Goal: Task Accomplishment & Management: Manage account settings

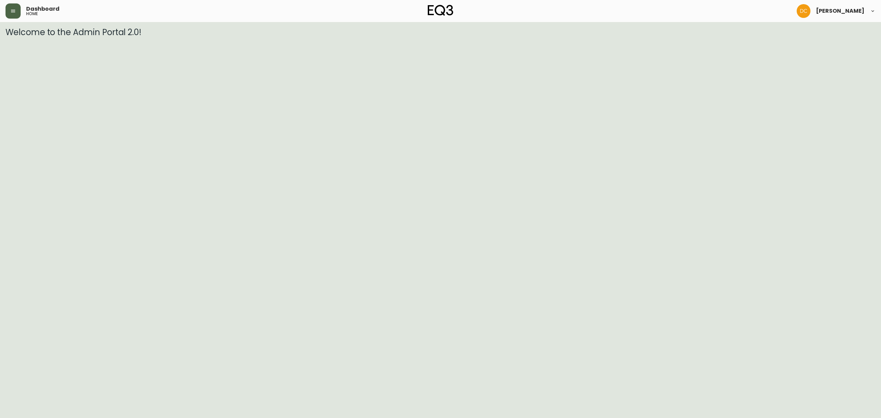
click at [8, 13] on button "button" at bounding box center [13, 10] width 15 height 15
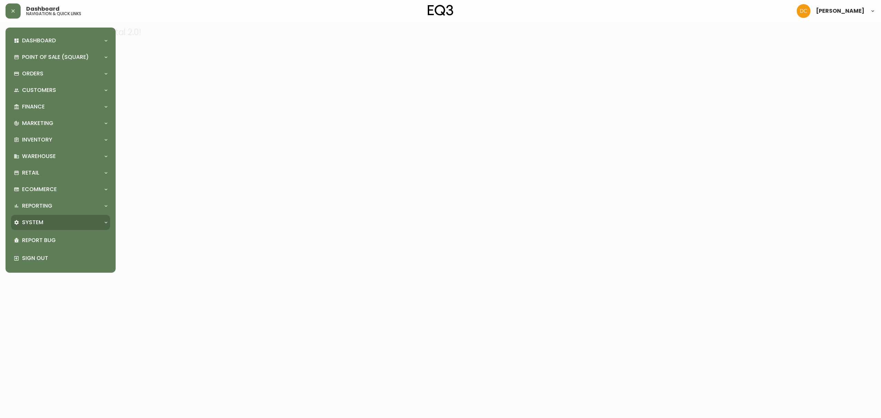
click at [61, 220] on div "System" at bounding box center [57, 223] width 87 height 8
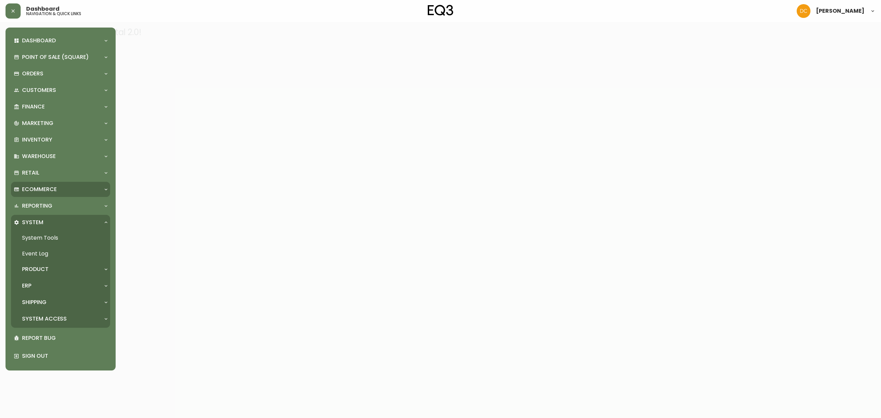
click at [62, 195] on div "Ecommerce" at bounding box center [60, 189] width 99 height 15
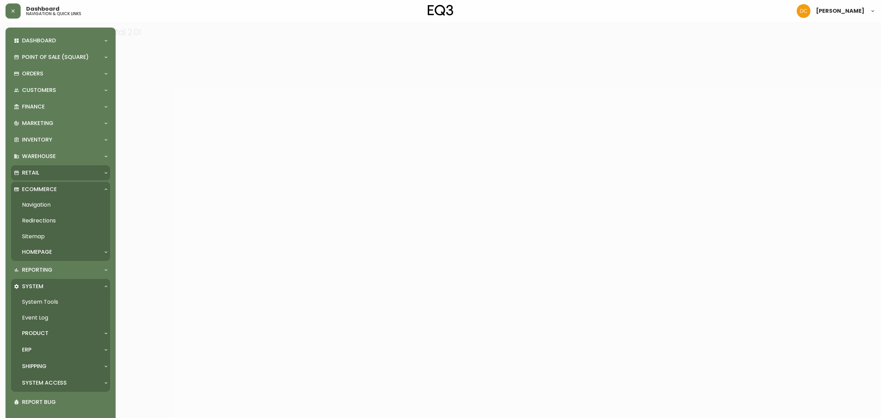
click at [51, 179] on div "Retail" at bounding box center [60, 172] width 99 height 15
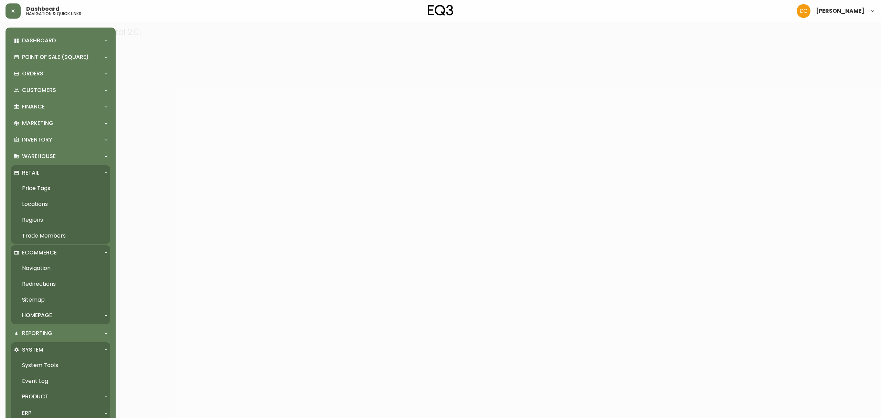
click at [51, 202] on link "Locations" at bounding box center [60, 204] width 99 height 16
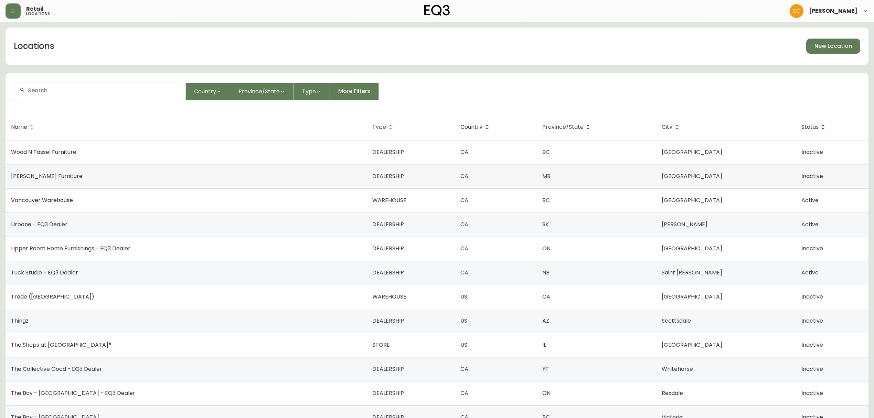
click at [93, 90] on input "text" at bounding box center [104, 90] width 152 height 7
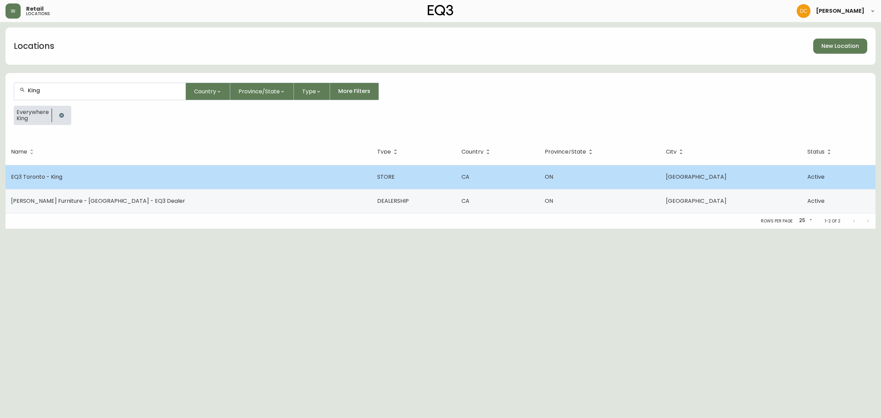
type input "King"
click at [103, 172] on td "EQ3 Toronto - King" at bounding box center [189, 177] width 366 height 24
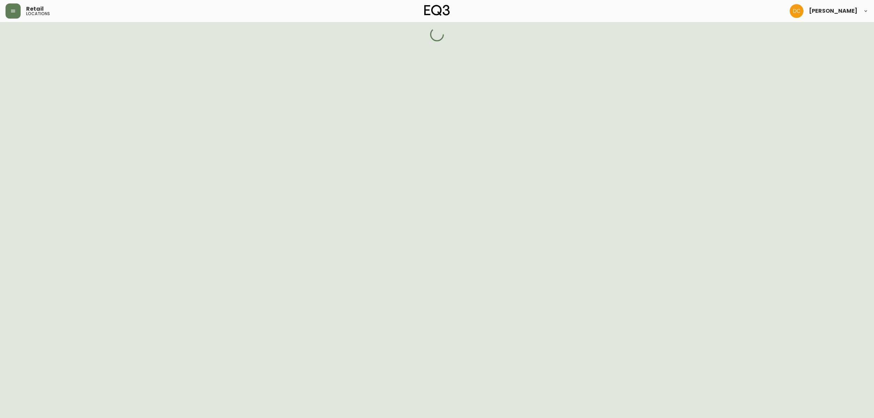
select select "ON"
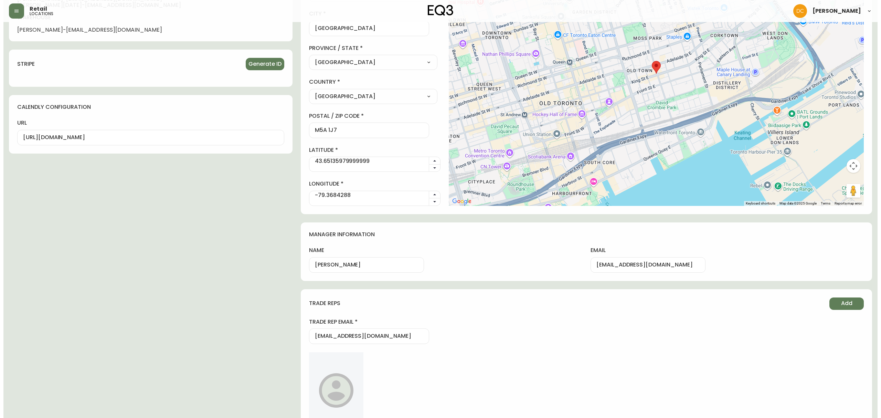
scroll to position [497, 0]
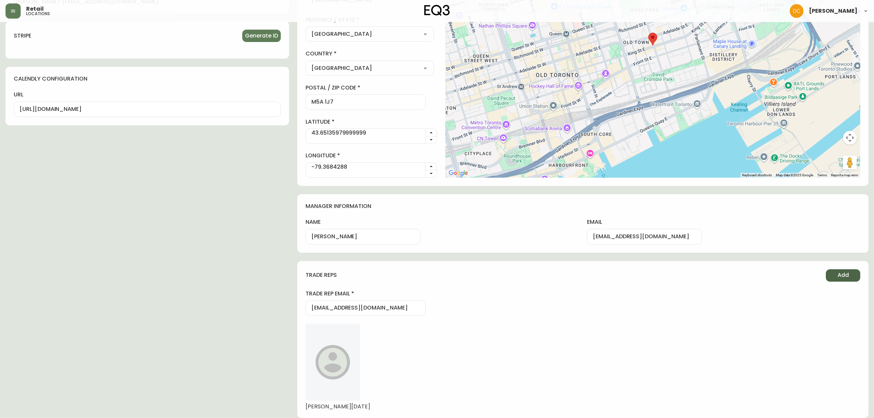
click at [844, 280] on button "Add" at bounding box center [843, 275] width 34 height 12
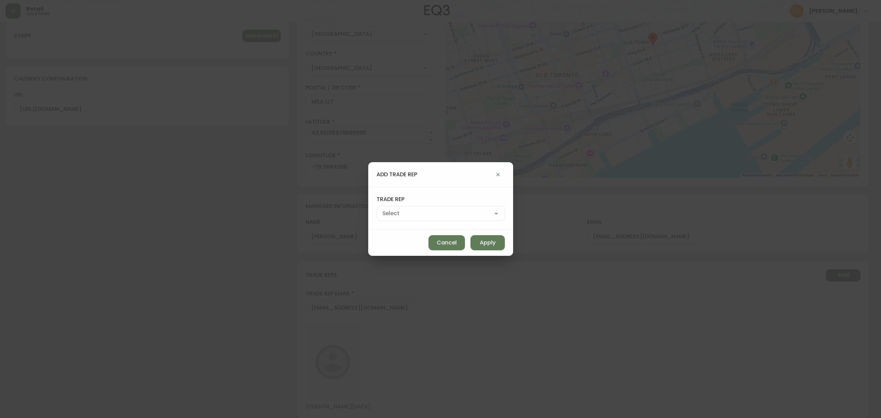
click at [453, 217] on select "Mansi Thardak Matthew Murphy Shawn Platt Tessa Forest" at bounding box center [440, 213] width 128 height 10
click at [492, 343] on div "add trade rep trade rep Mansi Thardak Matthew Murphy Shawn Platt Tessa Forest C…" at bounding box center [440, 209] width 881 height 418
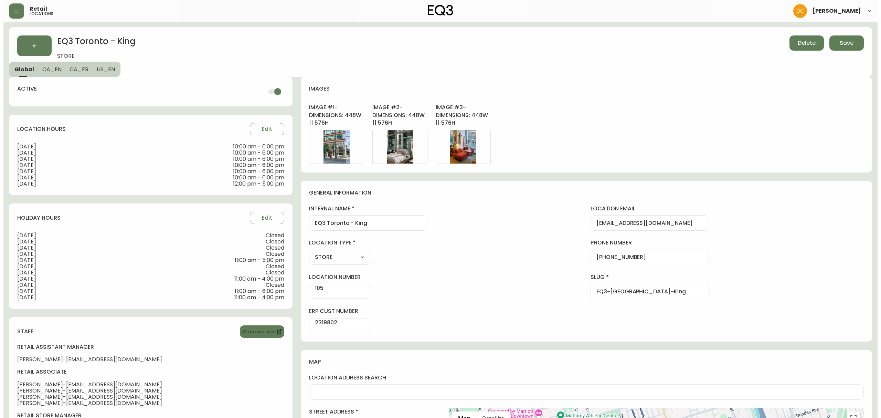
scroll to position [0, 0]
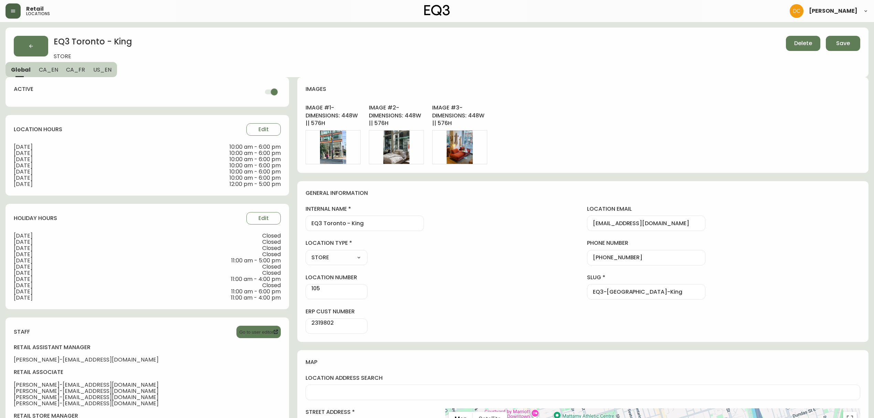
click at [10, 11] on button "button" at bounding box center [13, 10] width 15 height 15
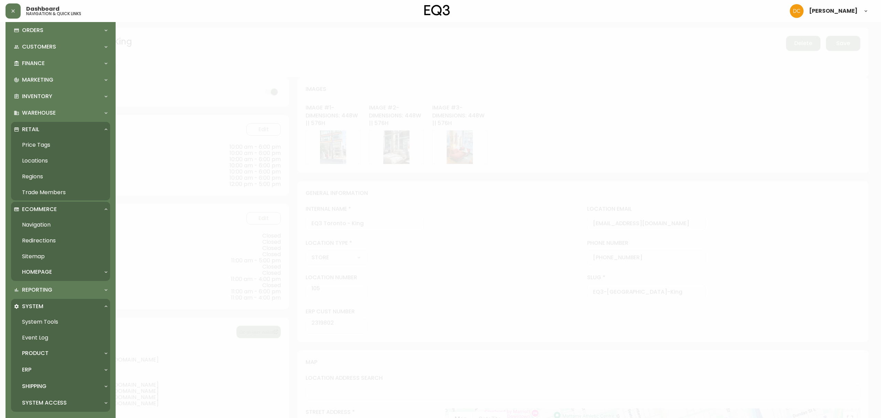
scroll to position [85, 0]
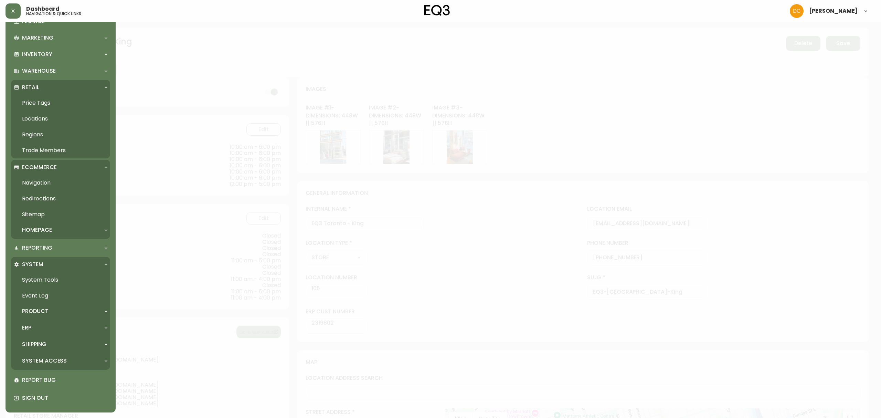
click at [48, 359] on p "System Access" at bounding box center [44, 361] width 45 height 8
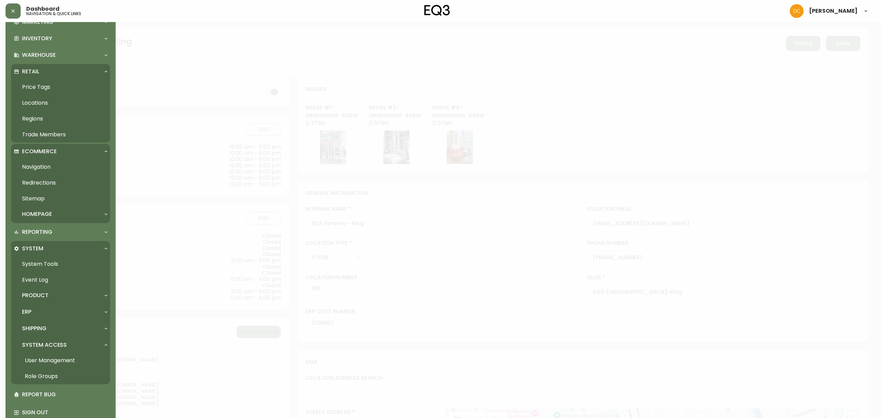
scroll to position [116, 0]
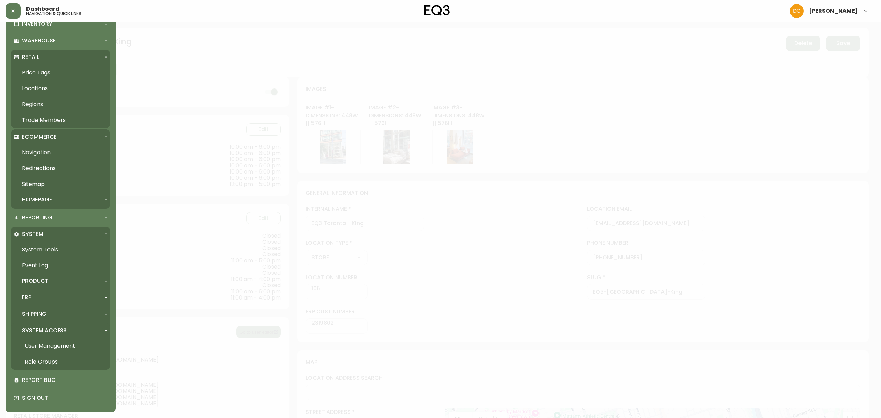
click at [53, 349] on link "User Management" at bounding box center [60, 346] width 99 height 16
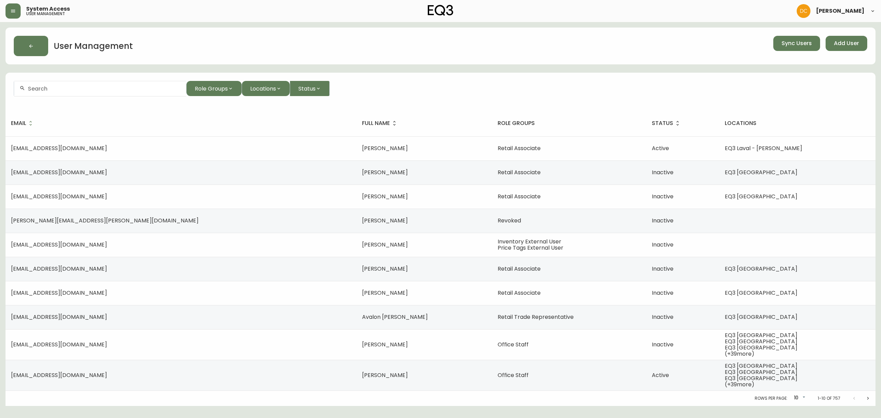
click at [105, 89] on input "text" at bounding box center [104, 88] width 153 height 7
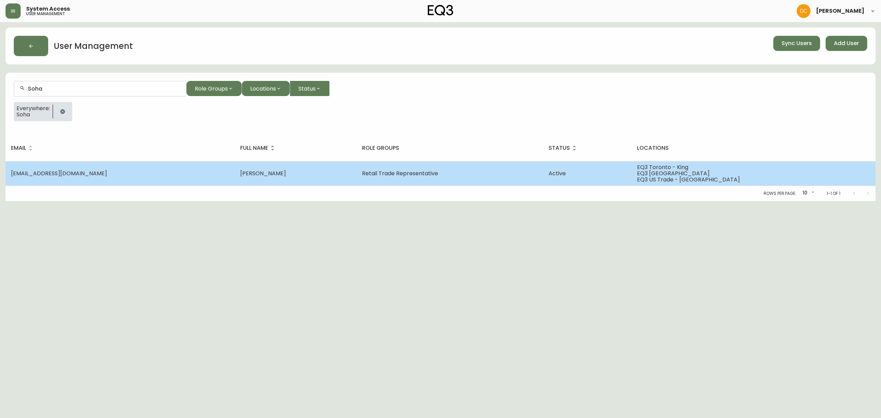
type input "Soha"
click at [235, 163] on td "Soha Shayesteh" at bounding box center [295, 173] width 121 height 24
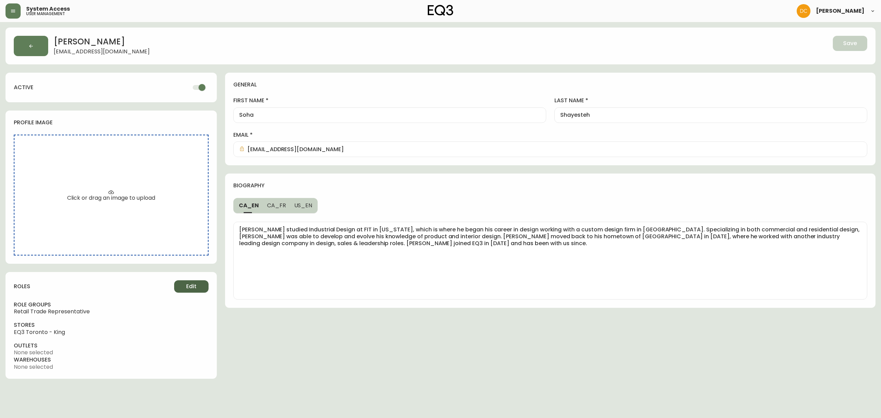
click at [194, 285] on span "Edit" at bounding box center [191, 287] width 10 height 8
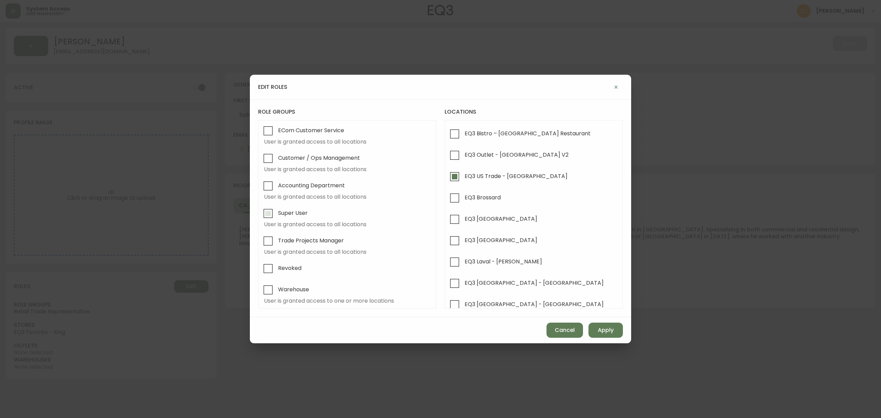
scroll to position [138, 0]
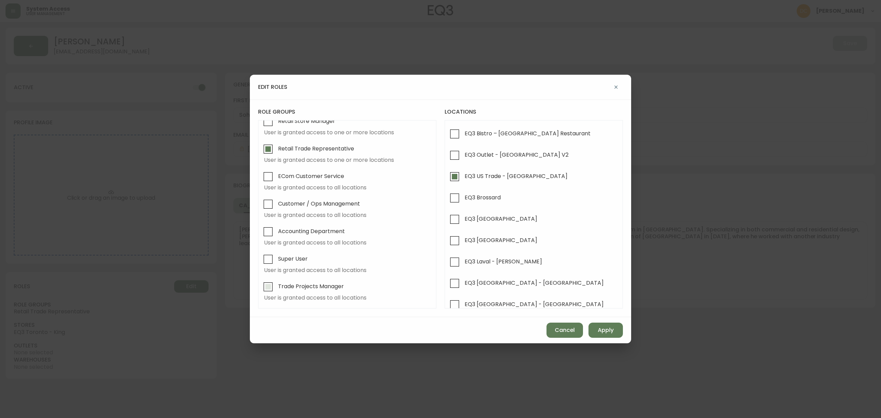
click at [306, 290] on span "Trade Projects Manager" at bounding box center [311, 286] width 66 height 7
click at [276, 291] on input "Trade Projects Manager" at bounding box center [268, 287] width 16 height 16
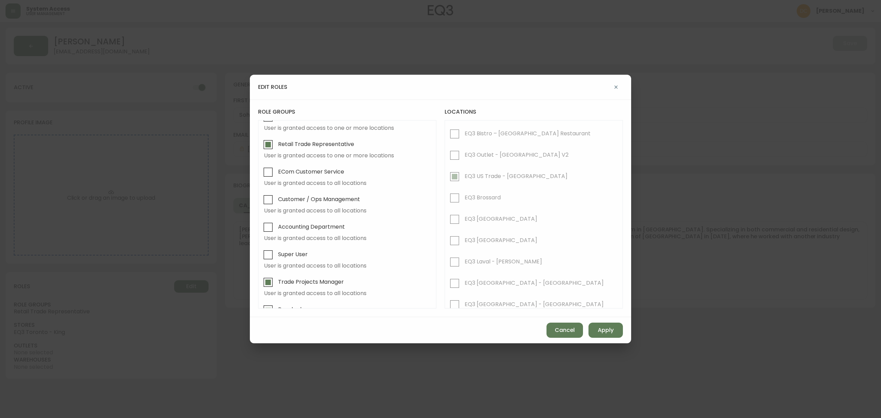
scroll to position [188, 0]
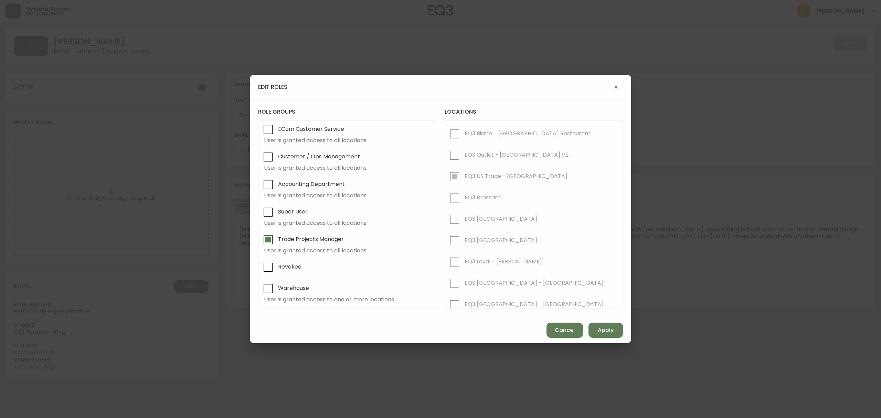
click at [303, 239] on span "Trade Projects Manager" at bounding box center [311, 238] width 66 height 7
click at [276, 239] on input "Trade Projects Manager" at bounding box center [268, 240] width 16 height 16
checkbox input "false"
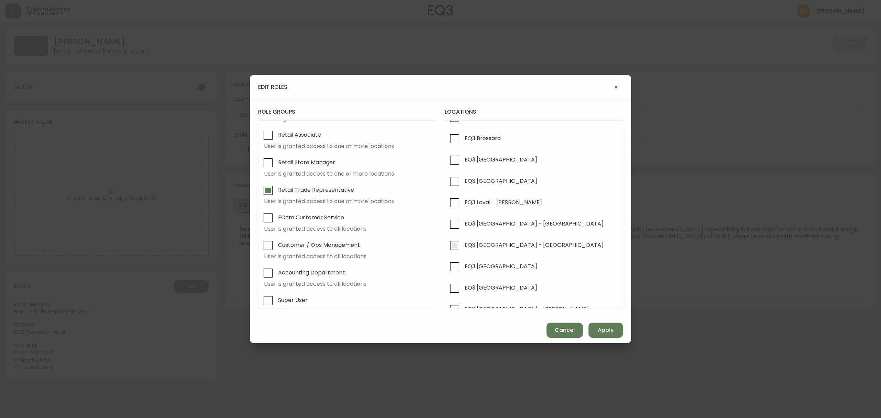
scroll to position [0, 0]
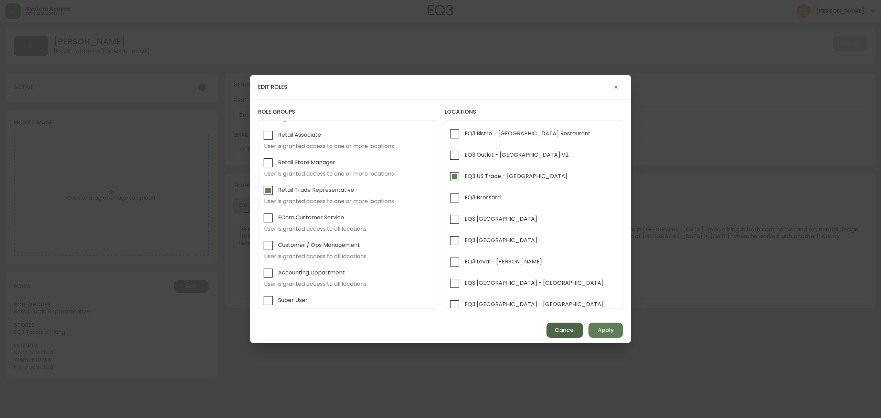
click at [567, 326] on span "Cancel" at bounding box center [565, 330] width 20 height 8
checkbox input "false"
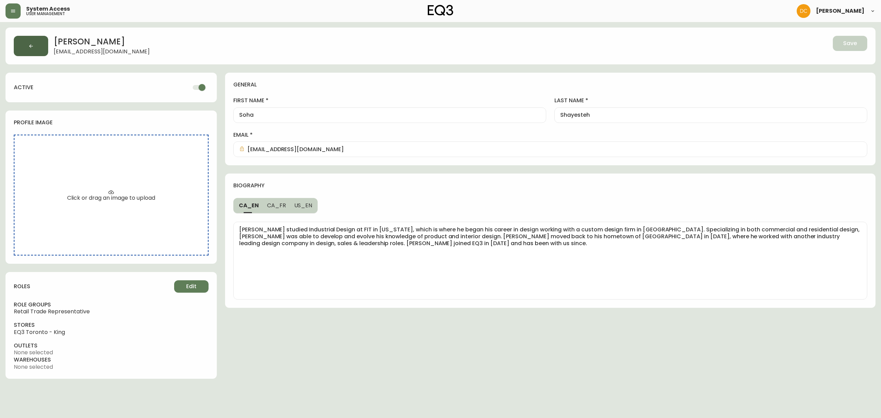
click at [25, 39] on button "button" at bounding box center [31, 46] width 34 height 20
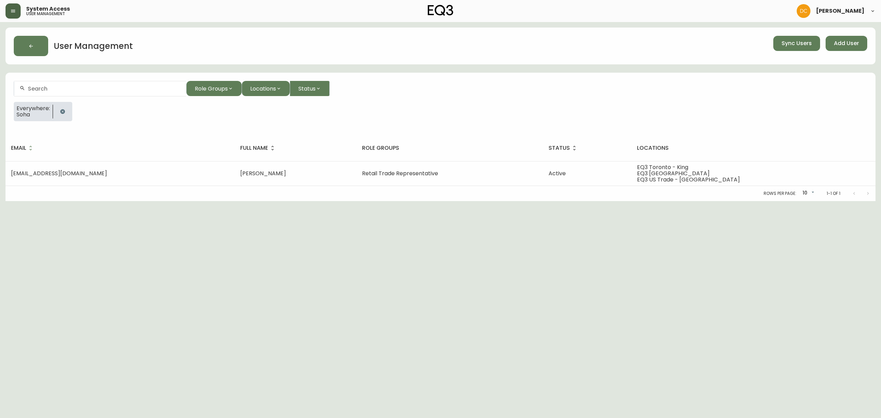
click at [10, 4] on button "button" at bounding box center [13, 10] width 15 height 15
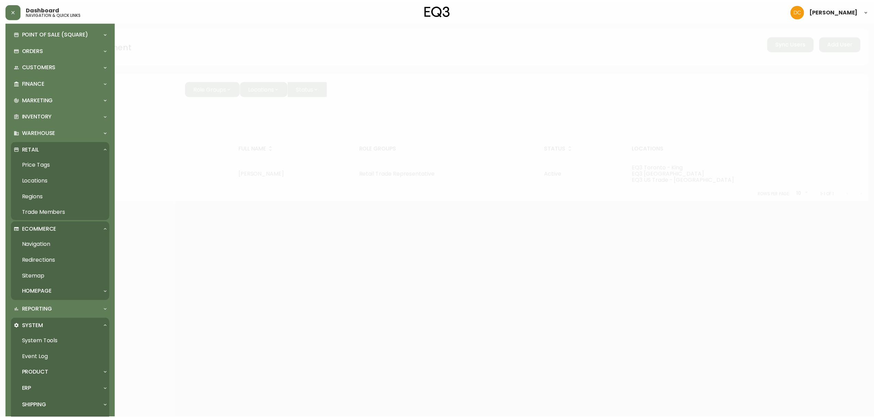
scroll to position [46, 0]
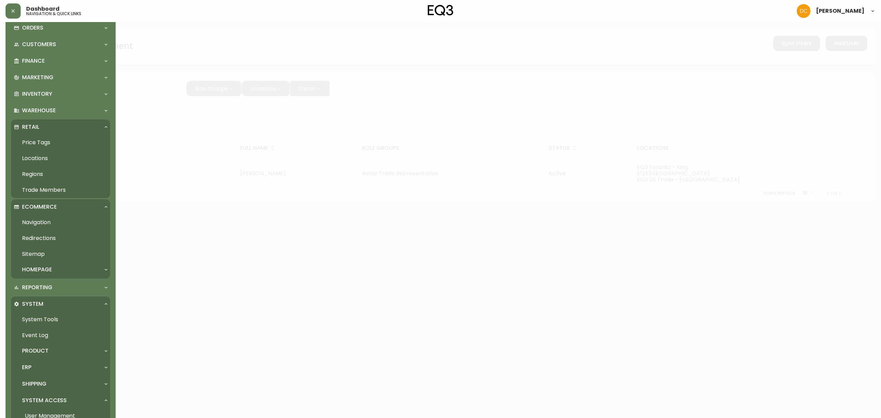
click at [46, 156] on link "Locations" at bounding box center [60, 158] width 99 height 16
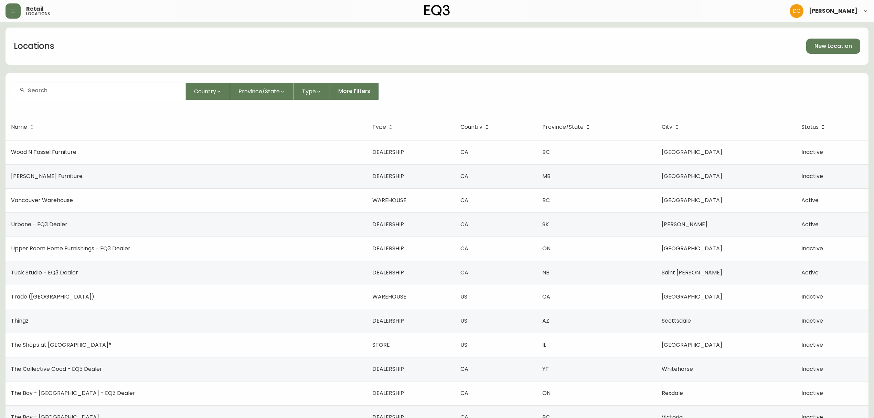
click at [140, 98] on div at bounding box center [99, 91] width 171 height 17
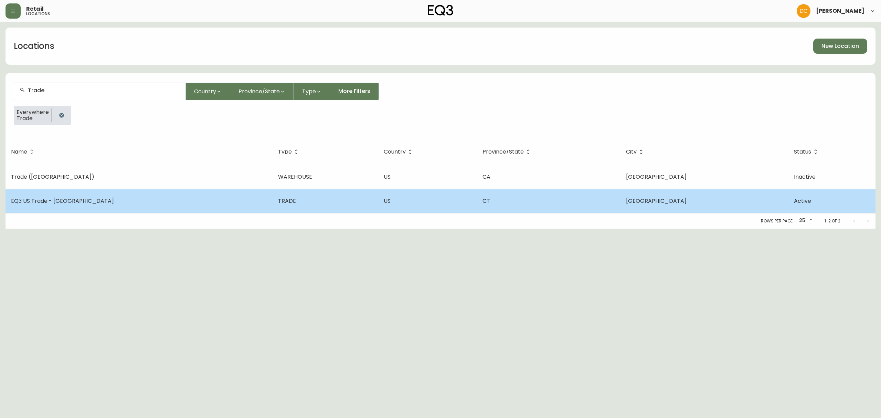
type input "Trade"
click at [273, 203] on td "TRADE" at bounding box center [326, 201] width 106 height 24
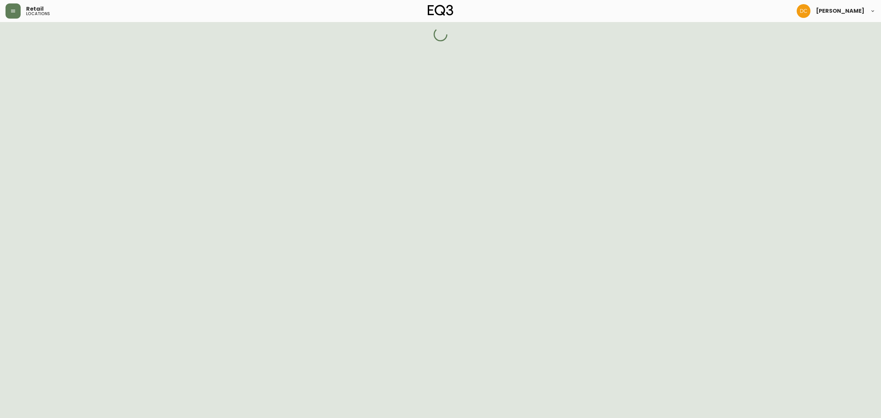
select select "TRADE"
select select "CT"
select select "US"
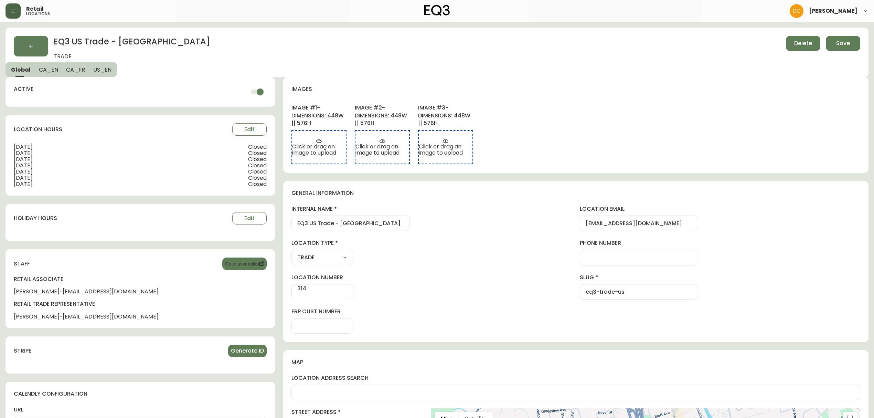
click at [10, 15] on button "button" at bounding box center [13, 10] width 15 height 15
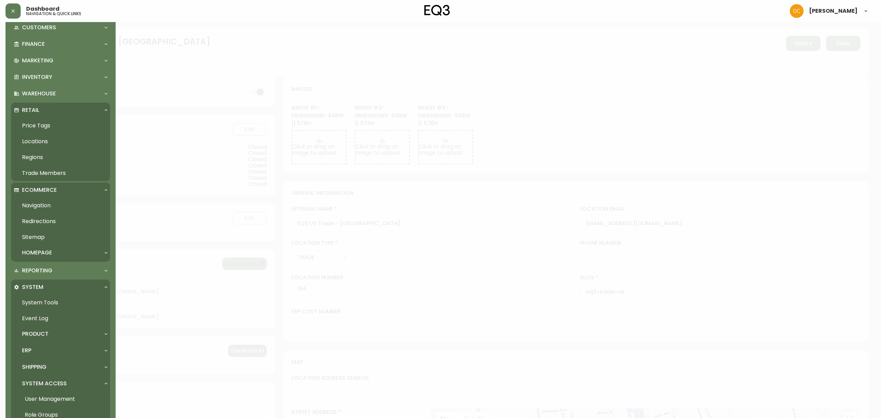
scroll to position [116, 0]
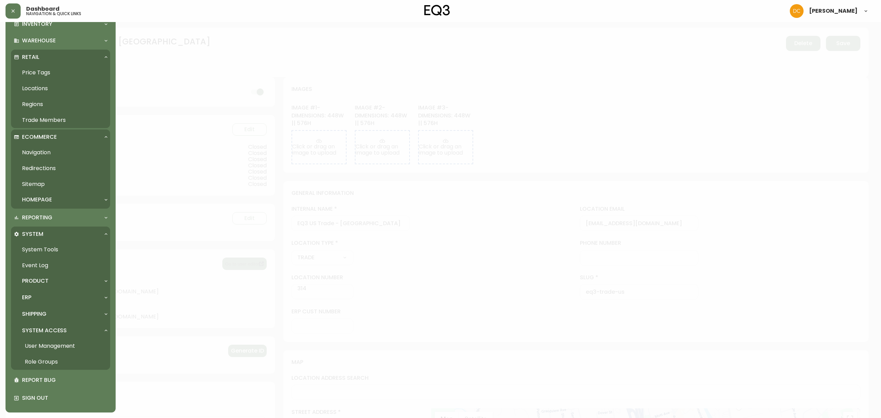
click at [60, 347] on link "User Management" at bounding box center [60, 346] width 99 height 16
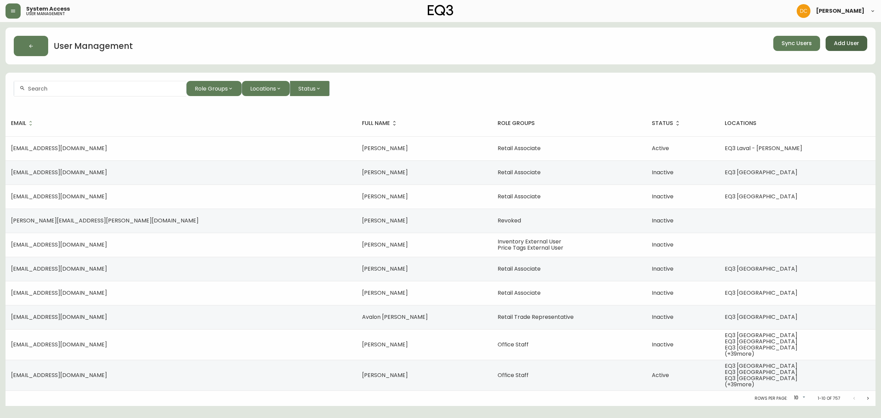
click at [838, 43] on span "Add User" at bounding box center [846, 44] width 25 height 8
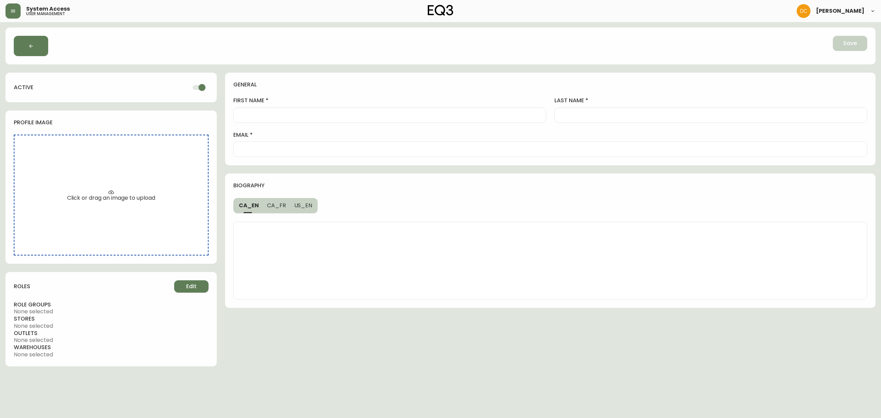
click at [293, 112] on input "first name" at bounding box center [389, 115] width 301 height 7
type input "Soha"
drag, startPoint x: 625, startPoint y: 105, endPoint x: 615, endPoint y: 116, distance: 15.1
click at [625, 105] on div "last name Shayetes" at bounding box center [710, 110] width 313 height 26
click at [614, 114] on input "Shayetes" at bounding box center [710, 115] width 301 height 7
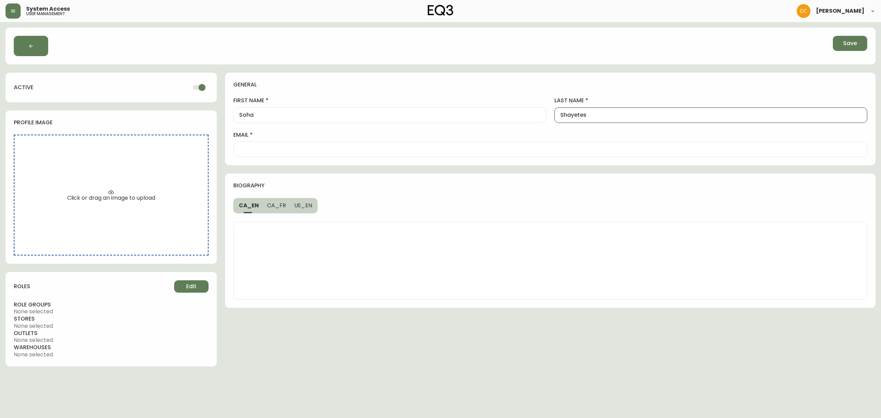
paste input "steh"
type input "Shayesteh"
click at [293, 153] on div at bounding box center [550, 148] width 634 height 15
click at [286, 153] on div at bounding box center [550, 148] width 634 height 15
paste input "sshayesteh@eq3.com"
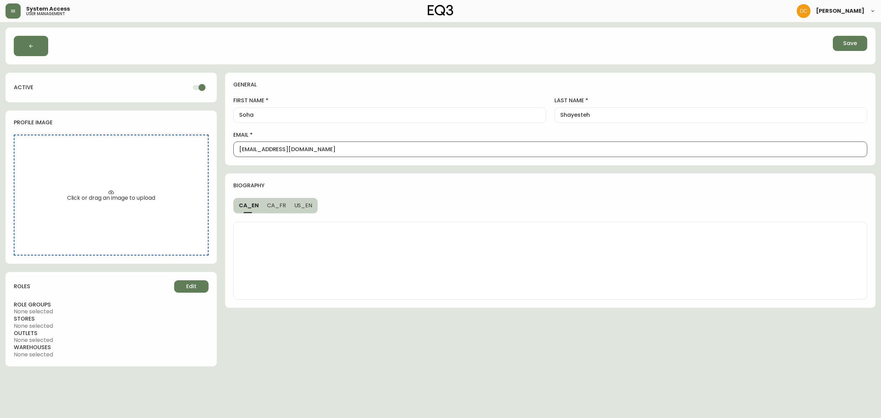
click at [270, 149] on input "sshayesteh@eq3.com" at bounding box center [550, 149] width 622 height 7
type input "sshayesteh1@eq3.com"
click at [345, 172] on div "general first name Soha last name Shayesteh email sshayesteh1@eq3.com biography…" at bounding box center [550, 220] width 650 height 294
click at [193, 283] on span "Edit" at bounding box center [191, 287] width 10 height 8
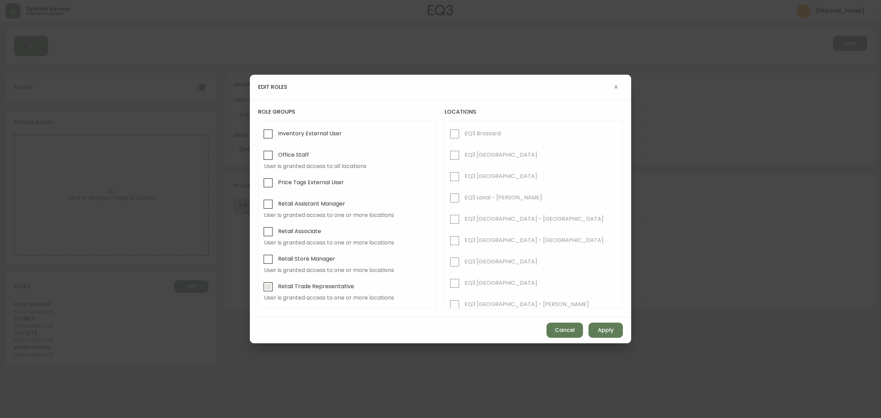
scroll to position [46, 0]
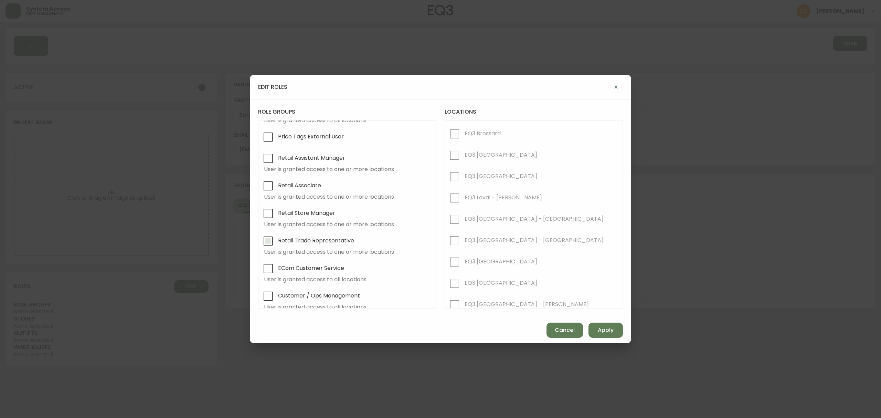
click at [315, 243] on span "Retail Trade Representative" at bounding box center [316, 240] width 76 height 7
click at [276, 243] on input "Retail Trade Representative" at bounding box center [268, 241] width 16 height 16
checkbox input "true"
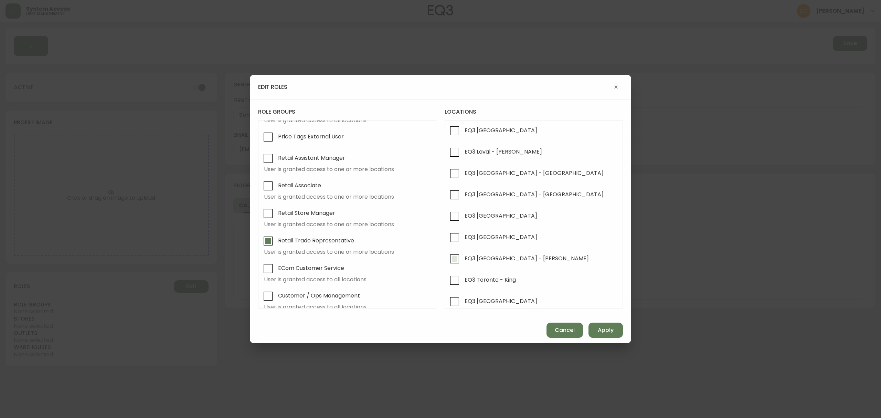
scroll to position [92, 0]
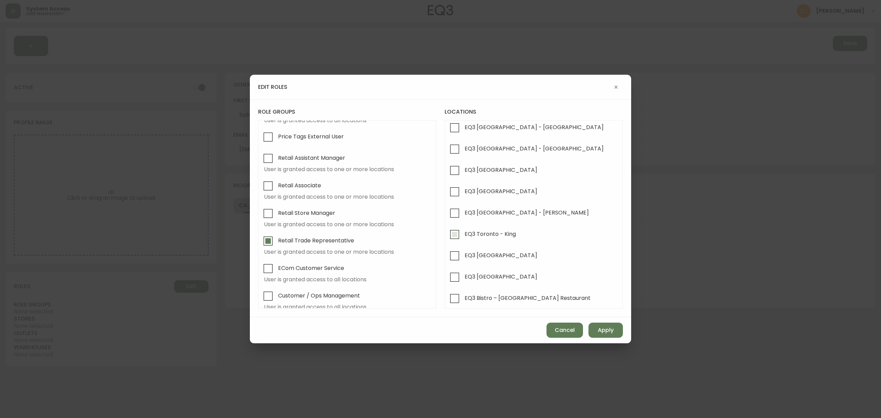
click at [460, 232] on input "EQ3 Toronto - King" at bounding box center [455, 234] width 16 height 16
checkbox input "true"
click at [613, 332] on span "Apply" at bounding box center [606, 330] width 16 height 8
checkbox input "false"
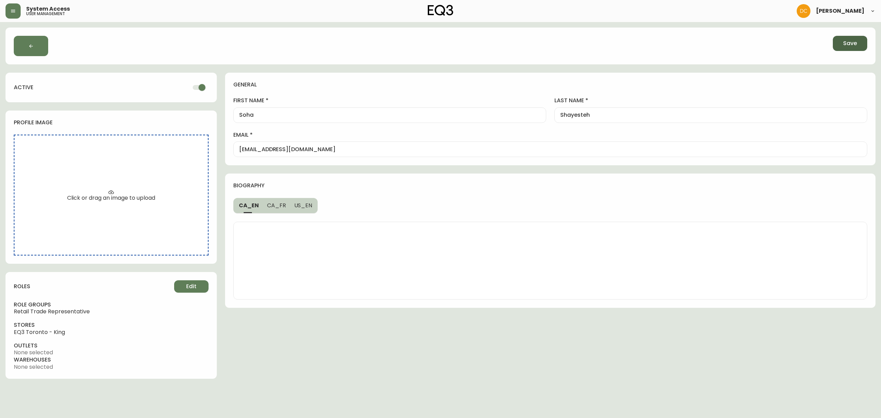
click at [847, 40] on span "Save" at bounding box center [850, 44] width 14 height 8
click at [30, 50] on button "button" at bounding box center [31, 46] width 34 height 20
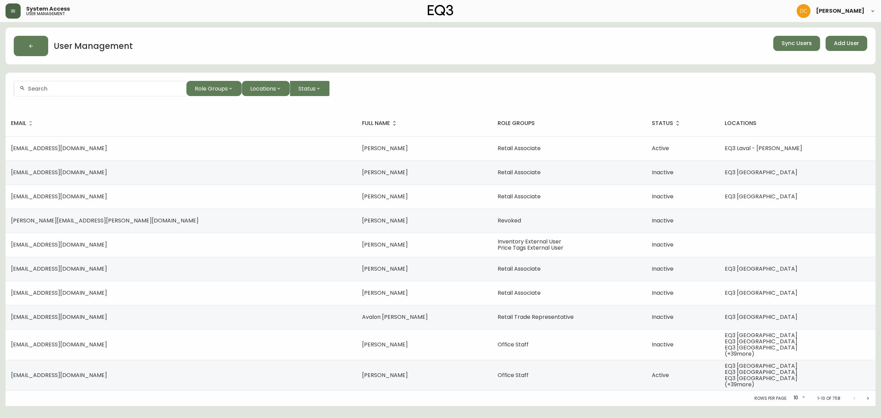
click at [12, 12] on icon "button" at bounding box center [13, 11] width 4 height 3
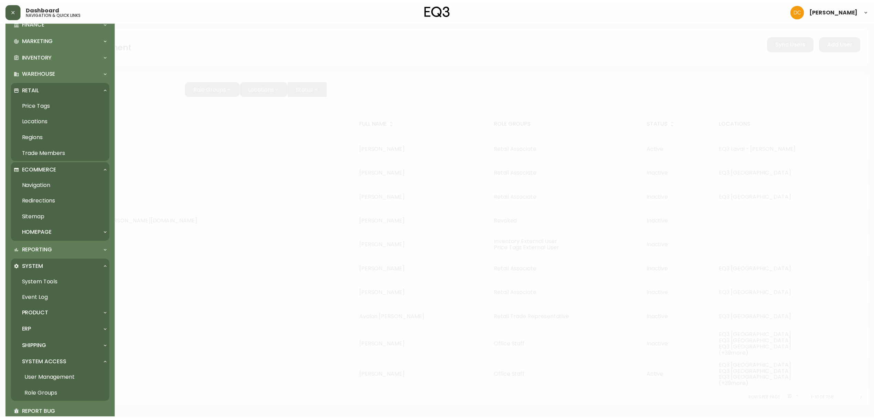
scroll to position [70, 0]
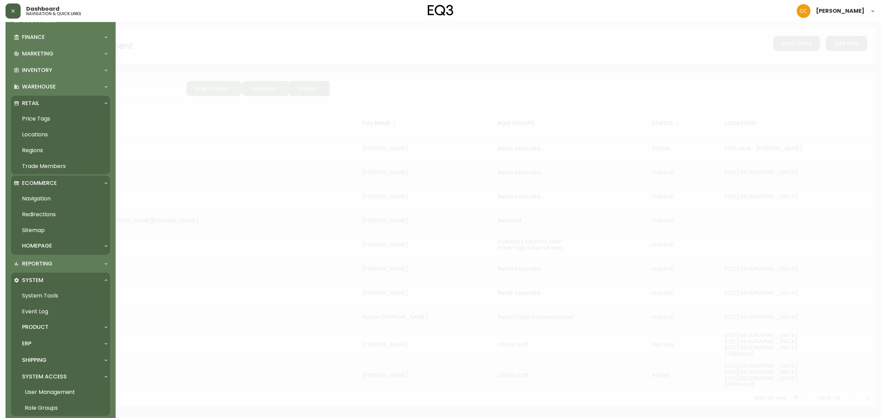
click at [43, 132] on link "Locations" at bounding box center [60, 135] width 99 height 16
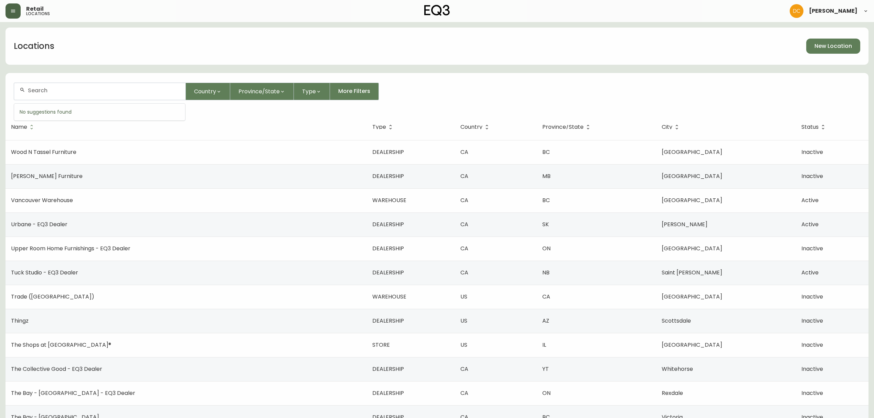
click at [140, 92] on input "text" at bounding box center [104, 90] width 152 height 7
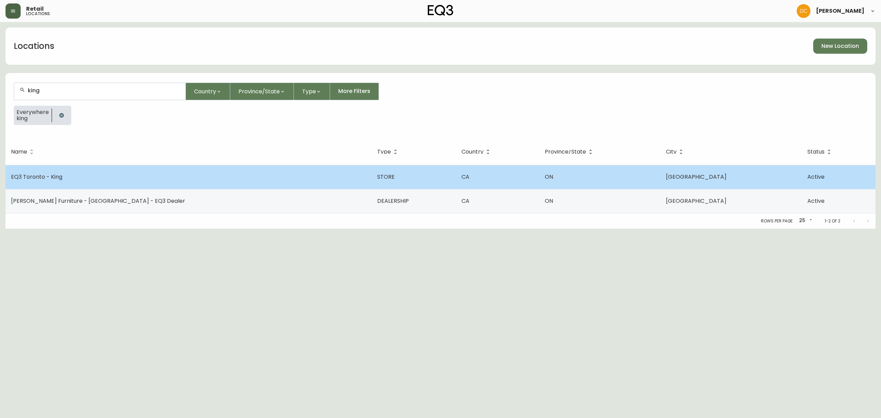
type input "king"
click at [62, 173] on td "EQ3 Toronto - King" at bounding box center [189, 177] width 366 height 24
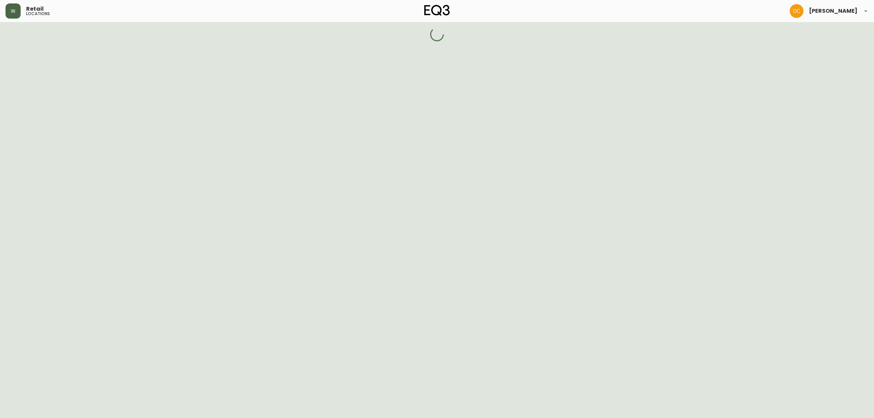
select select "ON"
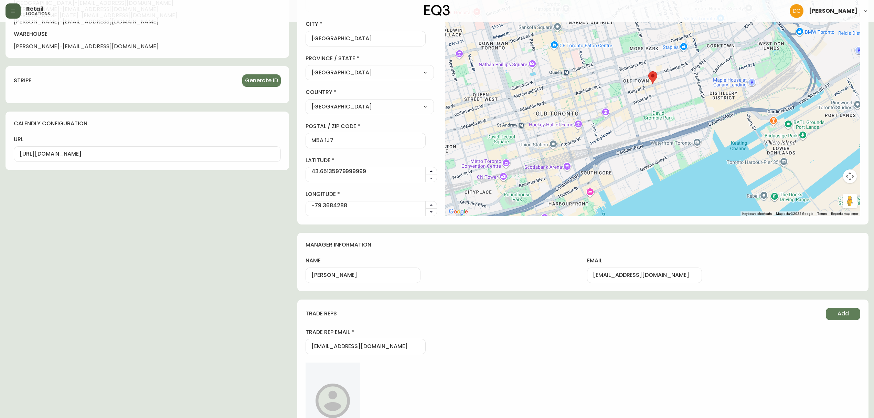
scroll to position [497, 0]
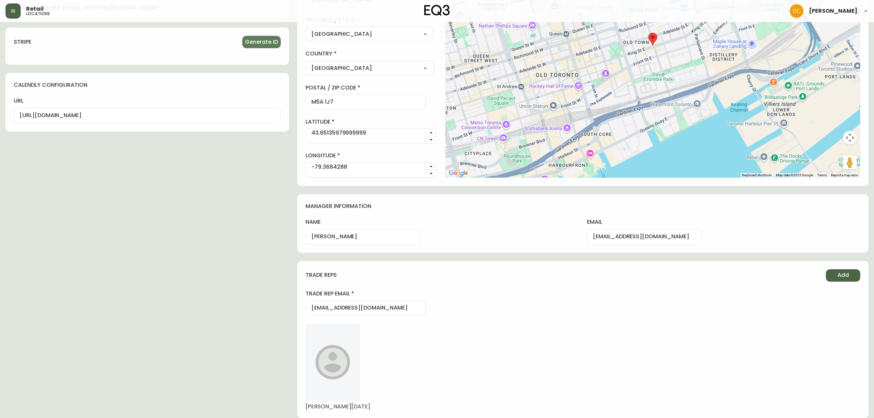
click at [858, 277] on button "Add" at bounding box center [843, 275] width 34 height 12
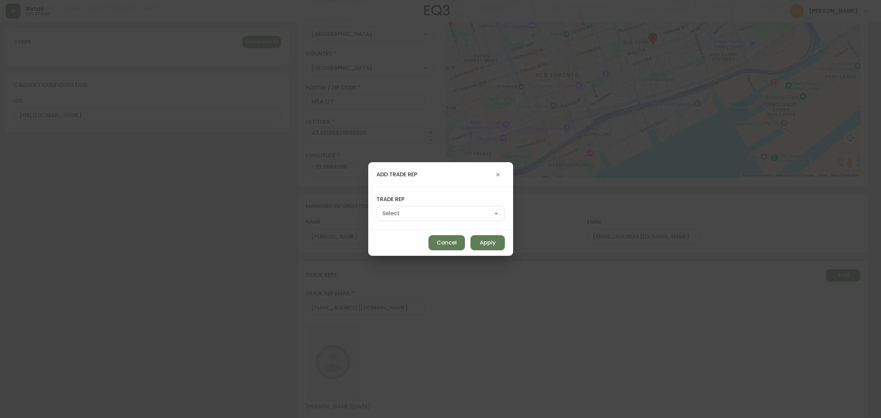
click at [460, 207] on div "Mansi Thardak Matthew Murphy Shawn Platt Soha Shayesteh Tessa Forest" at bounding box center [440, 213] width 128 height 15
click at [457, 217] on select "Mansi Thardak Matthew Murphy Shawn Platt Soha Shayesteh Tessa Forest" at bounding box center [440, 213] width 128 height 10
select select "auth0|68c82b2e6e7e419579e6aea8"
click at [392, 208] on select "Mansi Thardak Matthew Murphy Shawn Platt Soha Shayesteh Tessa Forest" at bounding box center [440, 213] width 128 height 10
type input "Soha Shayesteh"
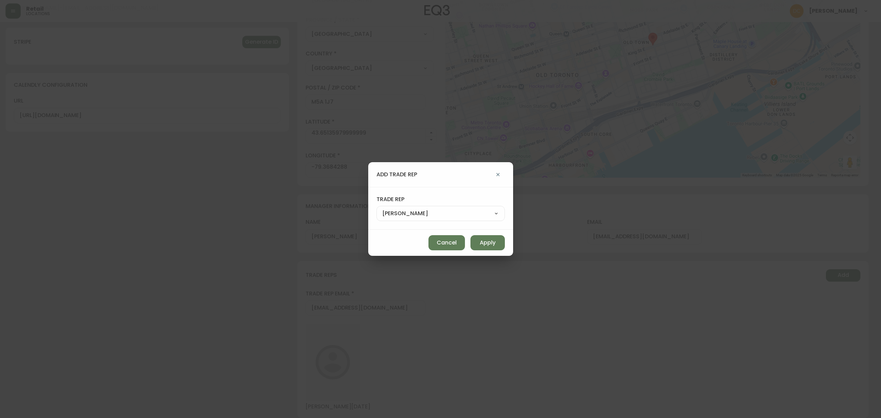
drag, startPoint x: 480, startPoint y: 242, endPoint x: 466, endPoint y: 271, distance: 32.2
click at [480, 242] on button "Apply" at bounding box center [487, 242] width 34 height 15
select select
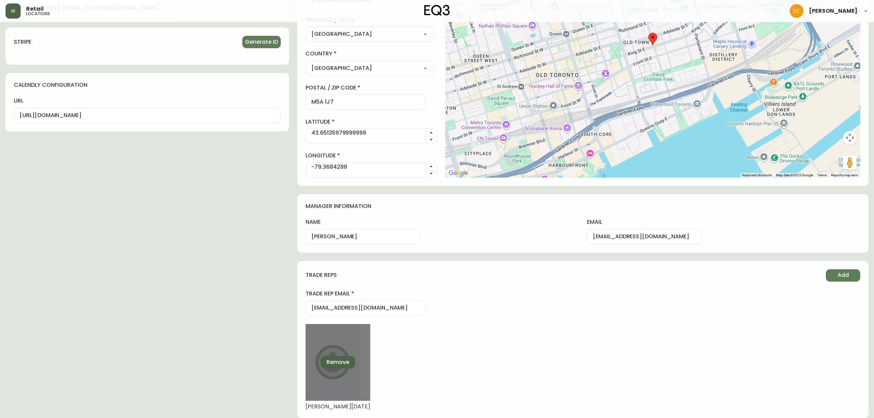
click at [327, 363] on span "Remove" at bounding box center [338, 362] width 23 height 8
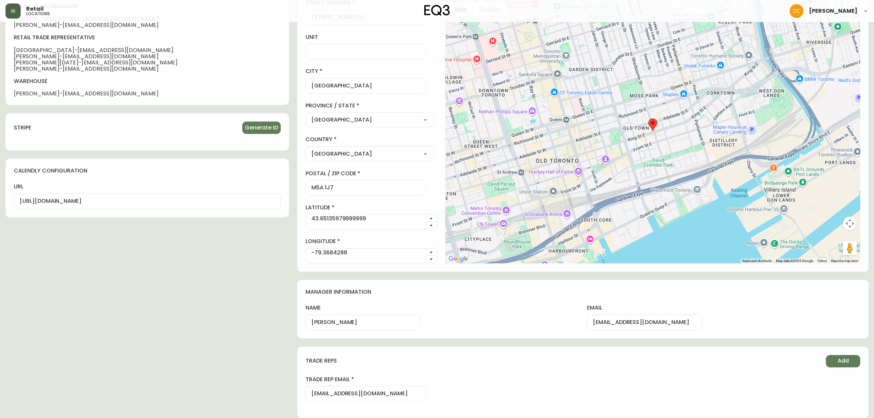
scroll to position [411, 0]
click at [850, 362] on button "Add" at bounding box center [843, 361] width 34 height 12
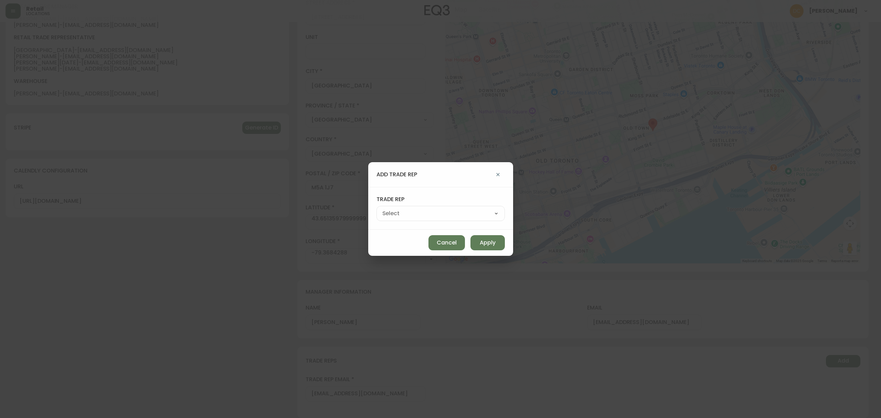
click at [455, 216] on select "Mansi Thardak Matthew Murphy Shawn Platt Tessa Forest" at bounding box center [440, 213] width 128 height 10
click at [438, 340] on div "add trade rep trade rep Mansi Thardak Matthew Murphy Shawn Platt Tessa Forest C…" at bounding box center [440, 209] width 881 height 418
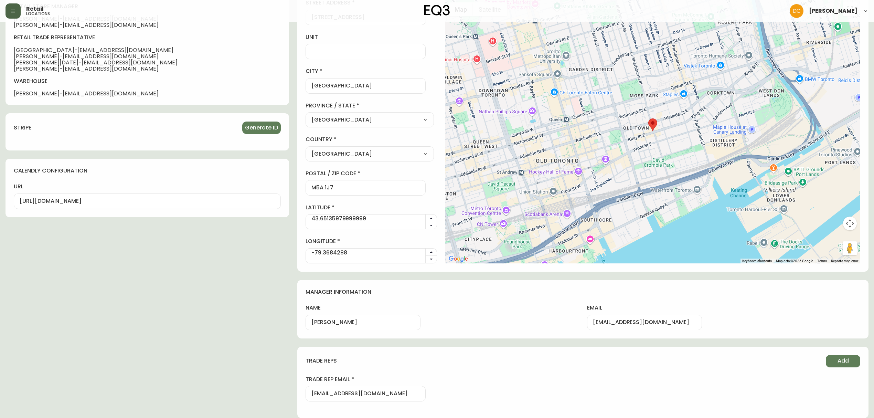
click at [364, 319] on input "Jeffrey Machado" at bounding box center [362, 322] width 103 height 7
click at [362, 390] on input "mramadan@eq3.com" at bounding box center [365, 393] width 108 height 7
paste input "sshayesteh"
type input "sshayesteh@eq3.com"
click at [423, 364] on h4 "trade reps" at bounding box center [563, 361] width 515 height 8
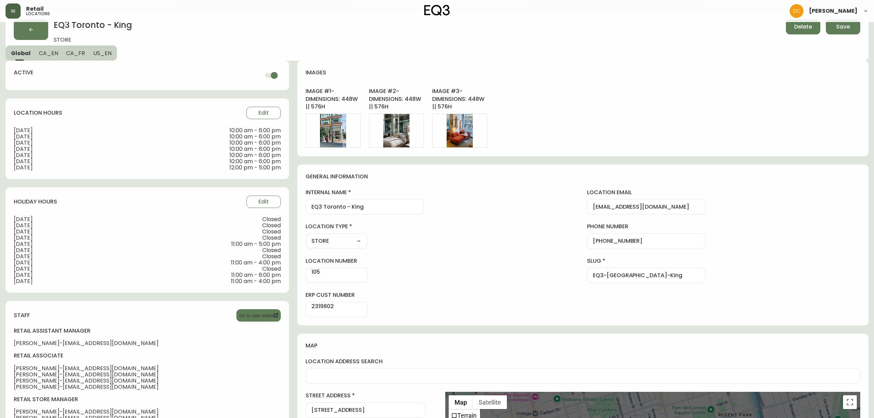
scroll to position [0, 0]
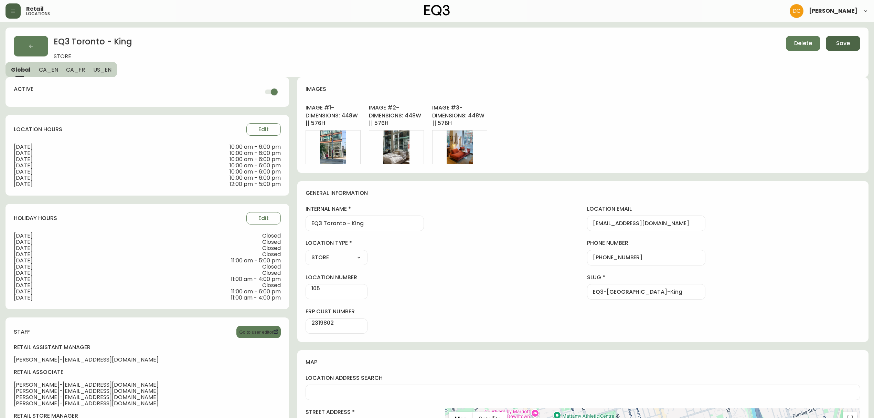
click at [853, 44] on button "Save" at bounding box center [843, 43] width 34 height 15
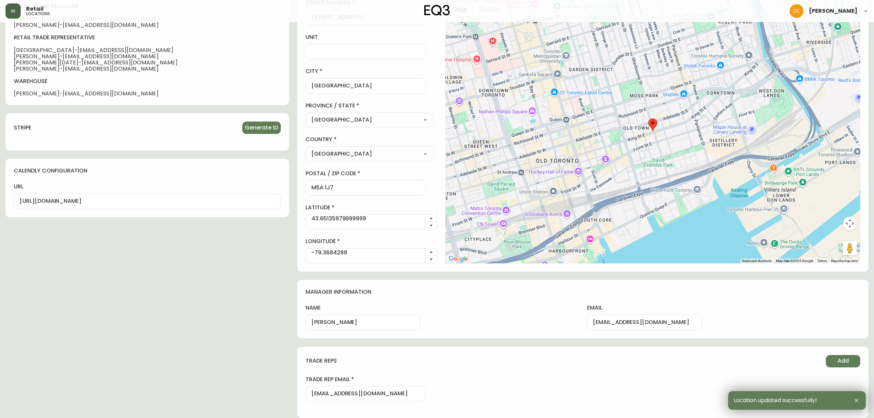
scroll to position [411, 0]
click at [225, 349] on div "active location hours Edit Monday 10:00 am - 6:00 pm Tuesday 10:00 am - 6:00 pm…" at bounding box center [148, 43] width 284 height 750
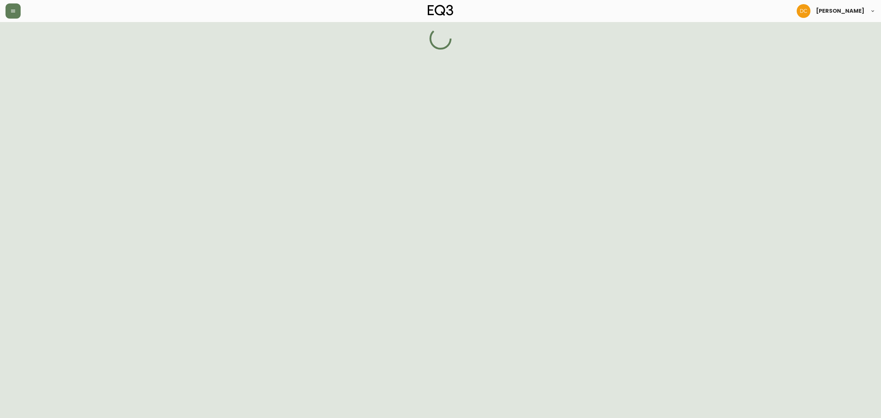
select select "ON"
click at [8, 11] on button "button" at bounding box center [13, 10] width 15 height 15
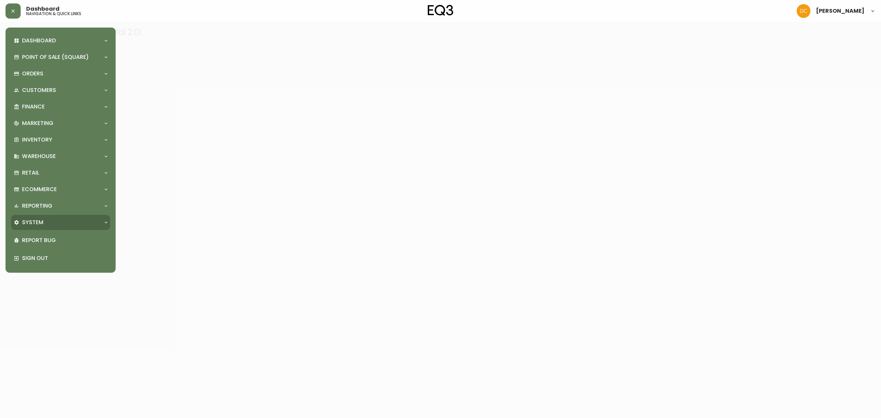
click at [51, 222] on div "System" at bounding box center [57, 223] width 87 height 8
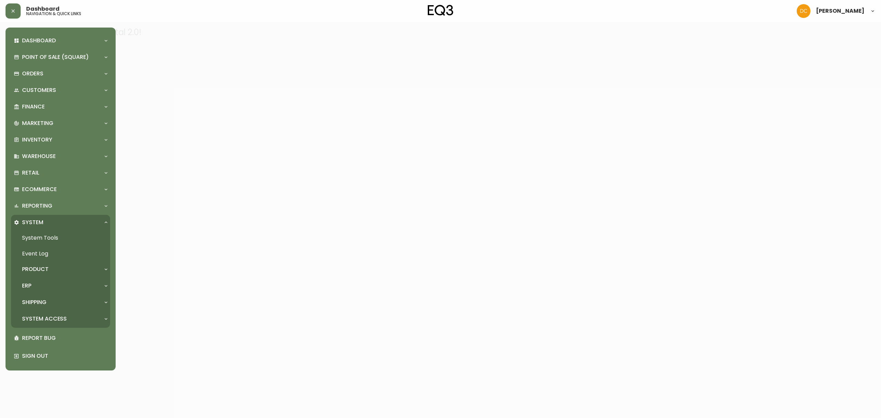
click at [46, 316] on p "System Access" at bounding box center [44, 319] width 45 height 8
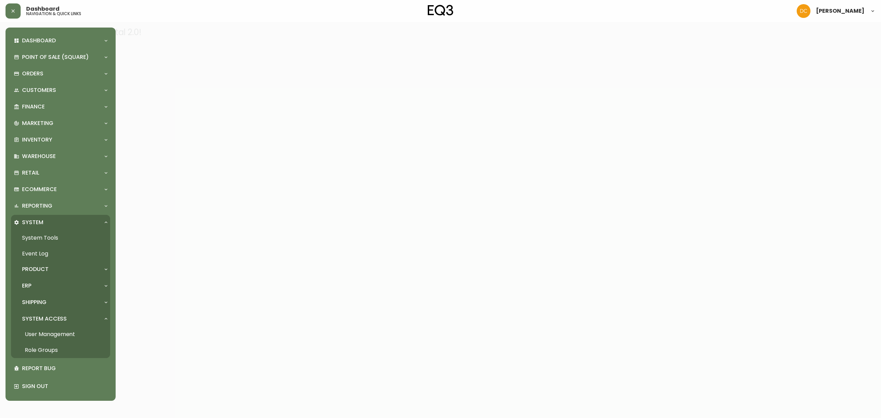
click at [47, 300] on div "Shipping" at bounding box center [57, 302] width 87 height 8
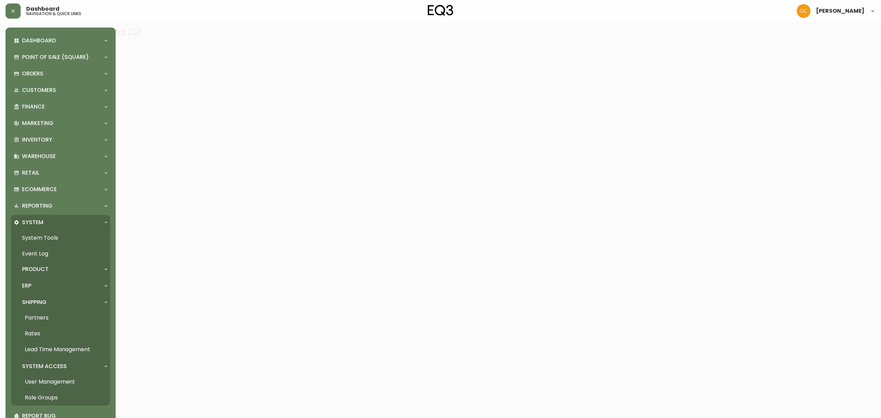
click at [47, 330] on link "Rates" at bounding box center [60, 334] width 99 height 16
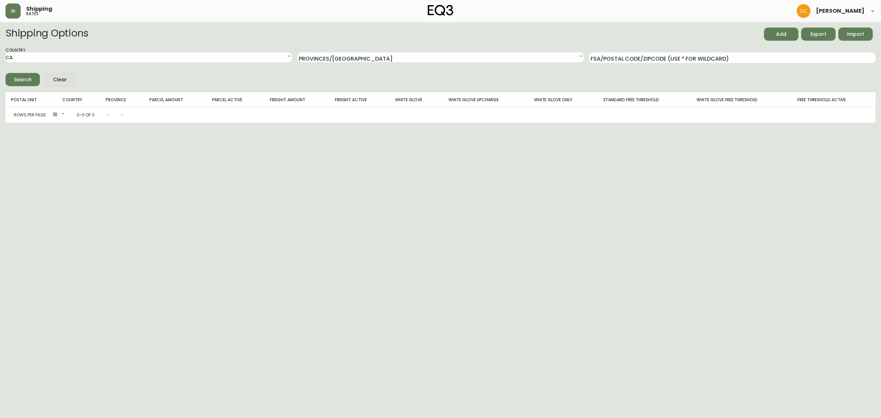
click at [845, 34] on span "Import" at bounding box center [855, 34] width 23 height 9
click at [857, 31] on span "Import" at bounding box center [855, 34] width 23 height 9
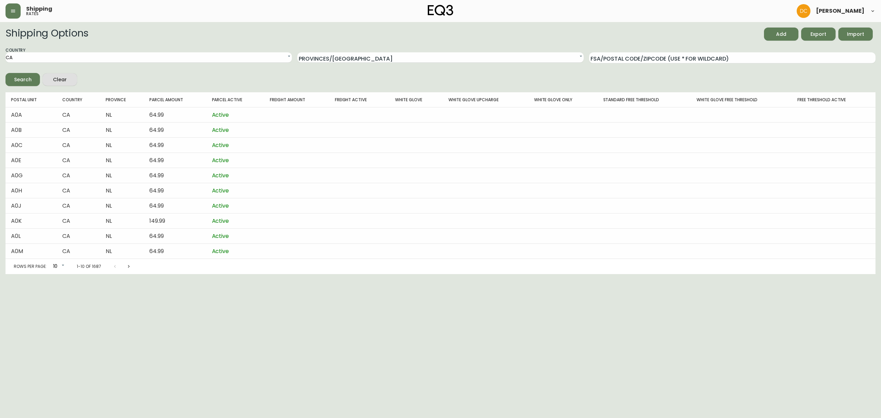
click at [13, 19] on div "Shipping rates [PERSON_NAME]" at bounding box center [441, 11] width 870 height 22
click at [10, 17] on button "button" at bounding box center [13, 10] width 15 height 15
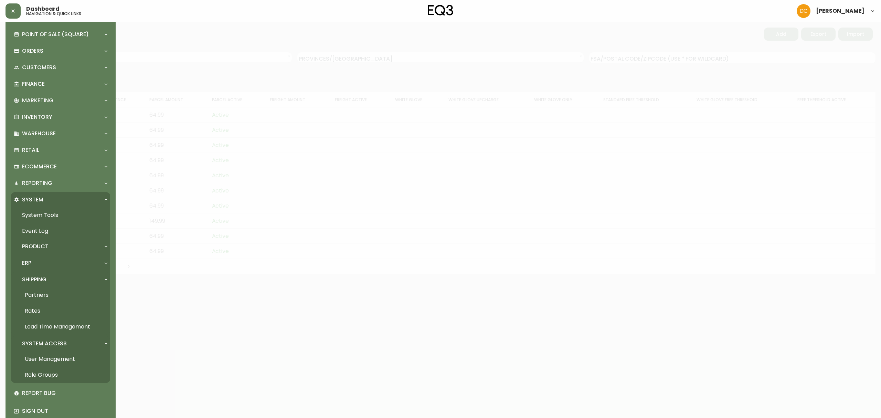
scroll to position [36, 0]
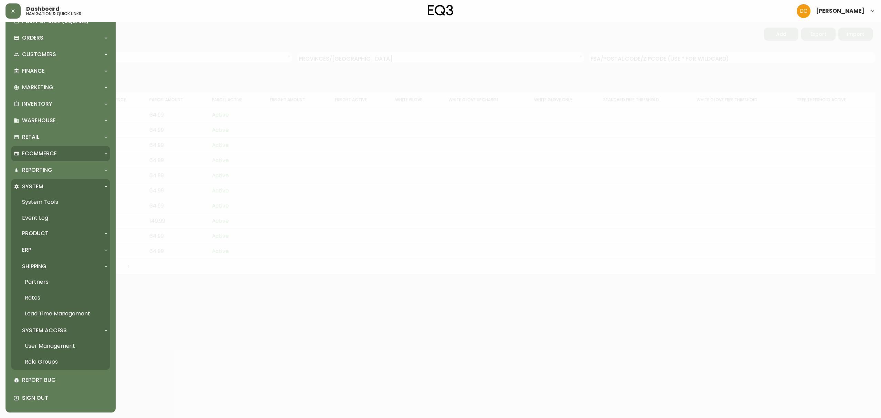
click at [56, 159] on div "Ecommerce" at bounding box center [60, 153] width 99 height 15
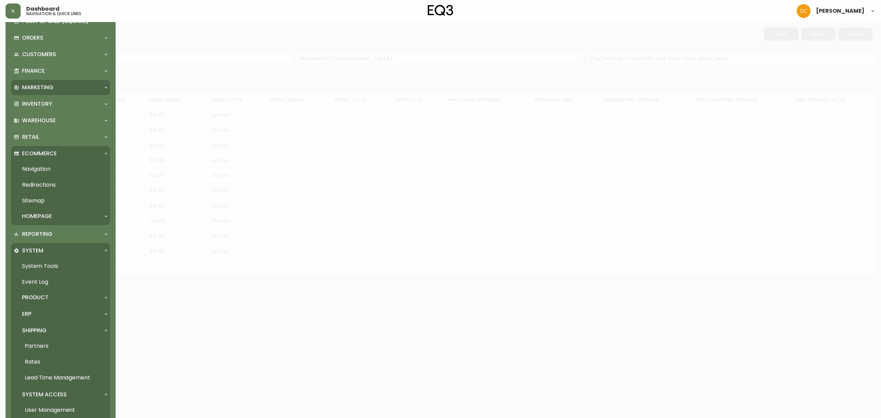
click at [57, 90] on div "Marketing" at bounding box center [57, 88] width 87 height 8
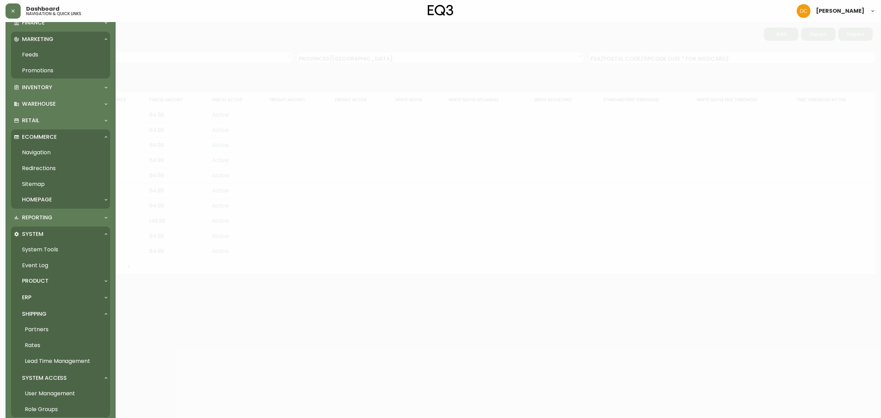
scroll to position [39, 0]
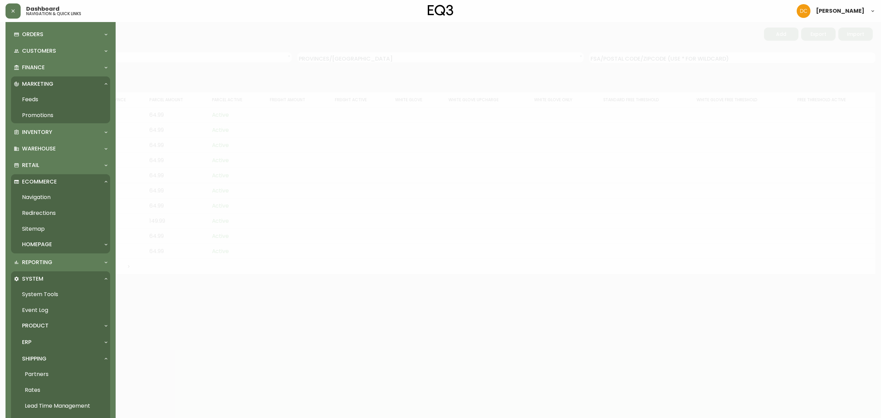
click at [54, 241] on div "Homepage" at bounding box center [57, 245] width 87 height 8
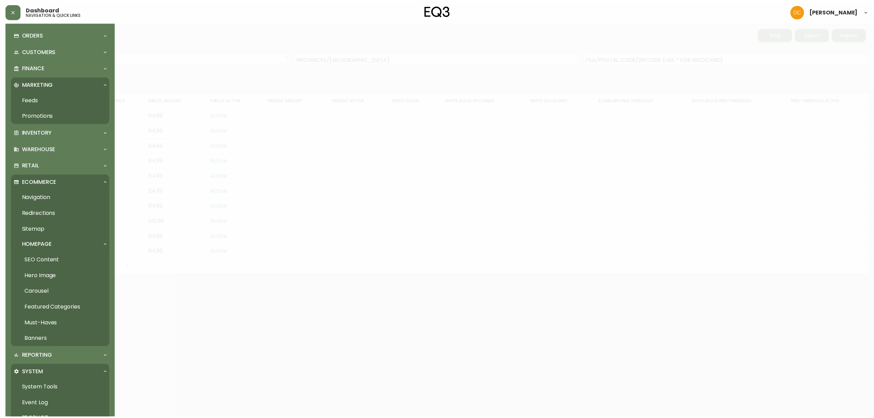
scroll to position [85, 0]
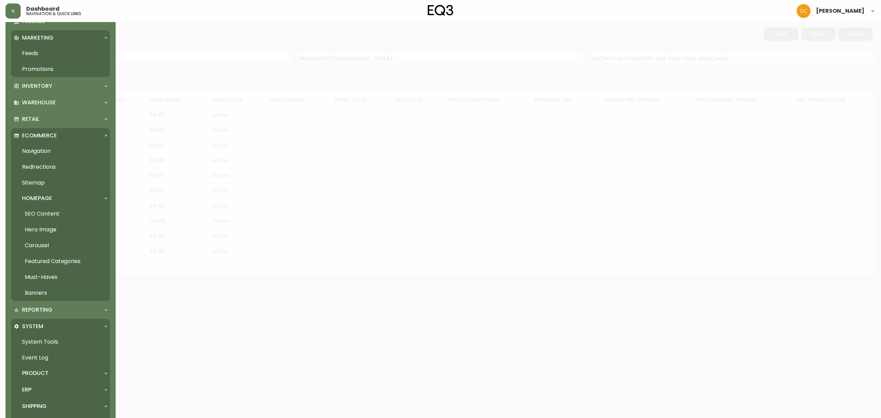
click at [60, 290] on link "Banners" at bounding box center [60, 293] width 99 height 16
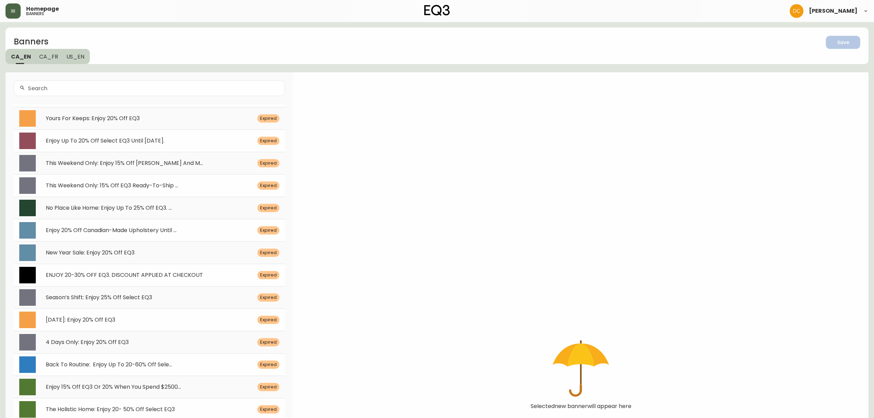
click at [21, 6] on div "Homepage banners" at bounding box center [150, 10] width 288 height 15
click at [11, 8] on icon "button" at bounding box center [13, 11] width 6 height 6
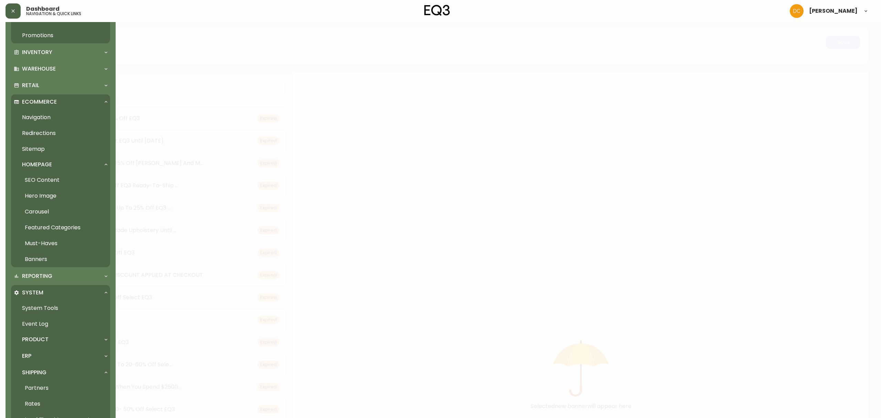
scroll to position [225, 0]
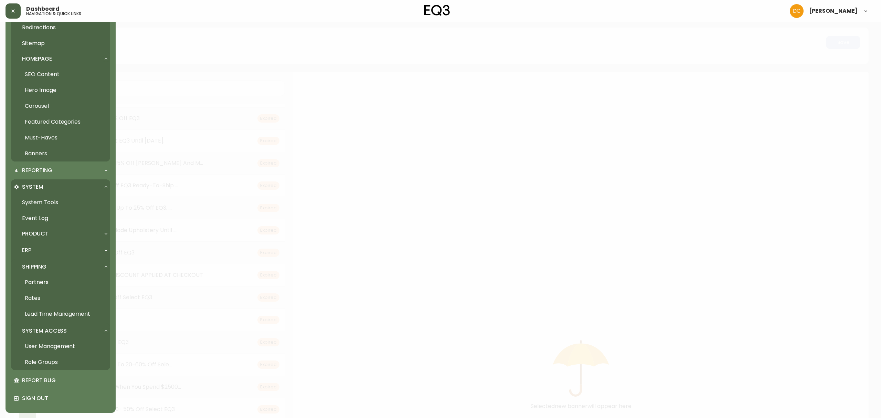
click at [60, 295] on link "Rates" at bounding box center [60, 298] width 99 height 16
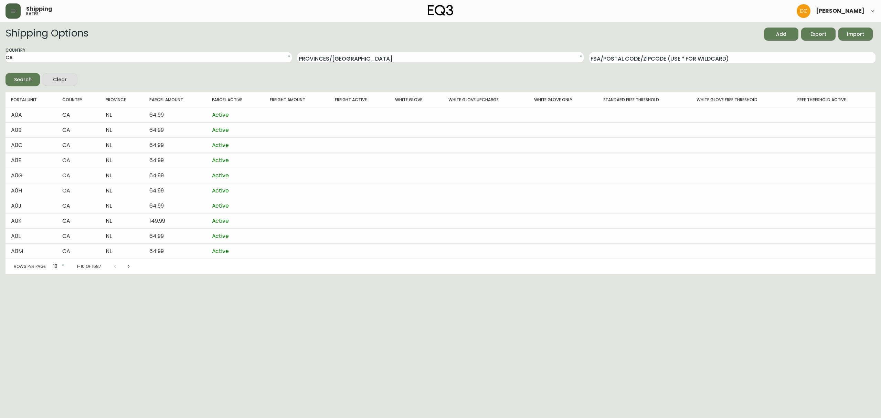
click at [631, 64] on form "Country [GEOGRAPHIC_DATA] [GEOGRAPHIC_DATA] Provinces/[GEOGRAPHIC_DATA] N/A [GE…" at bounding box center [441, 66] width 870 height 39
click at [634, 60] on input "FSA/Postal Code/Zipcode (use * for wildcard)" at bounding box center [732, 57] width 286 height 11
paste input "K2B"
type input "K2B"
click at [17, 75] on icon "submit" at bounding box center [17, 78] width 9 height 9
